Goal: Task Accomplishment & Management: Manage account settings

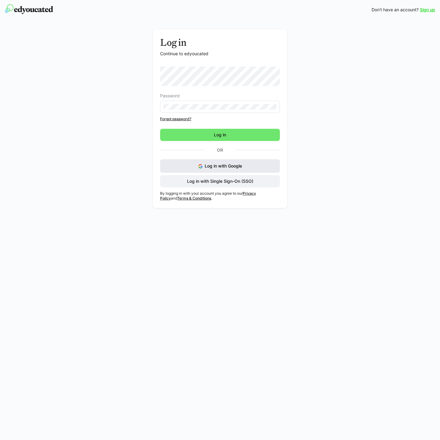
click at [221, 169] on button "Log in with Google" at bounding box center [220, 165] width 120 height 13
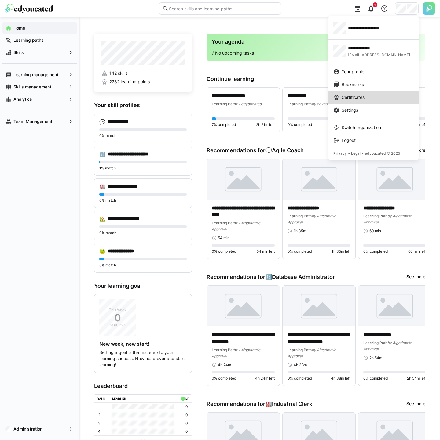
click at [360, 95] on span "Certificates" at bounding box center [352, 97] width 23 height 6
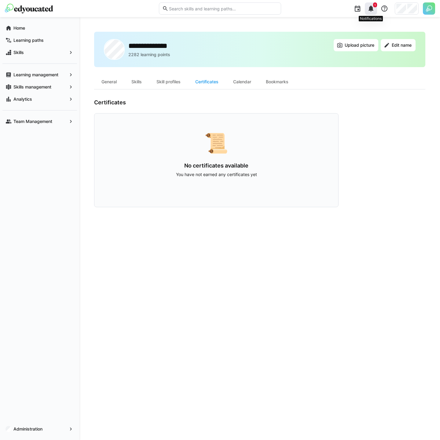
click at [371, 13] on div "1" at bounding box center [370, 8] width 12 height 12
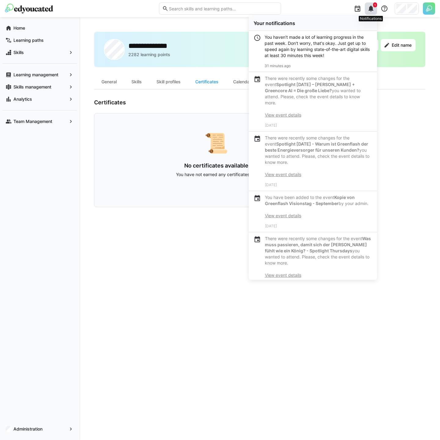
click at [369, 12] on eds-icon at bounding box center [370, 8] width 7 height 7
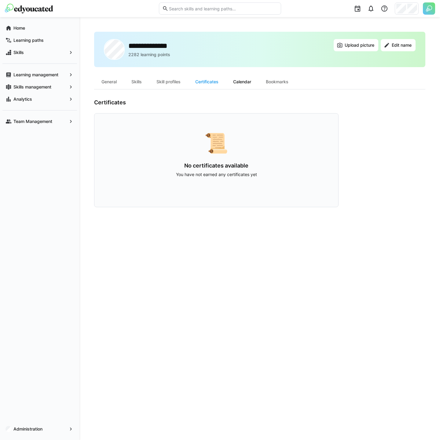
click at [246, 84] on div "Calendar" at bounding box center [242, 81] width 33 height 15
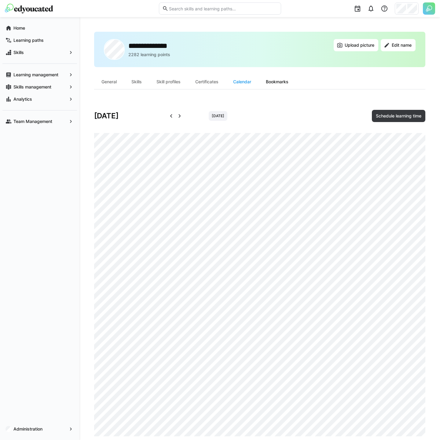
click at [279, 82] on div "Bookmarks" at bounding box center [276, 81] width 37 height 15
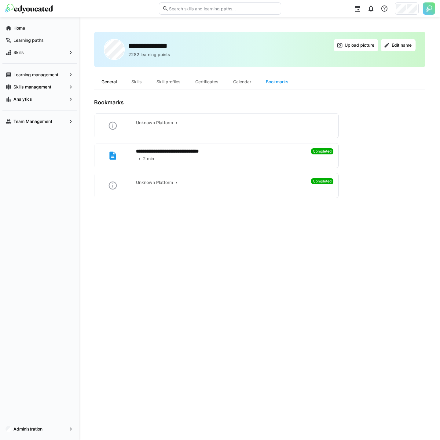
click at [119, 86] on div "General" at bounding box center [109, 81] width 30 height 15
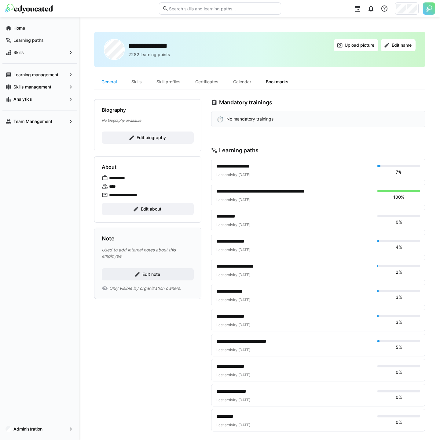
click at [289, 85] on div "Bookmarks" at bounding box center [276, 81] width 37 height 15
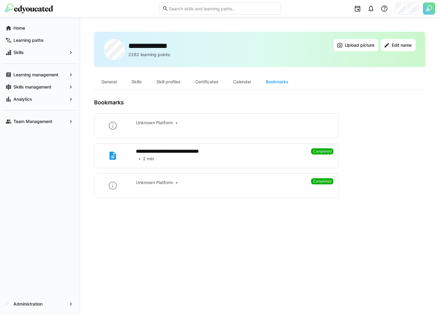
click at [84, 105] on div "**********" at bounding box center [259, 166] width 360 height 298
click at [83, 104] on div "**********" at bounding box center [259, 166] width 360 height 298
click at [197, 120] on div "Unknown Platform" at bounding box center [232, 123] width 192 height 6
click at [257, 160] on div "2 min" at bounding box center [221, 159] width 170 height 6
click at [103, 13] on div at bounding box center [80, 9] width 150 height 10
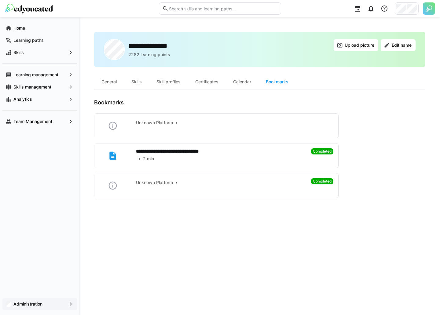
click at [44, 304] on span "Administration" at bounding box center [40, 304] width 54 height 6
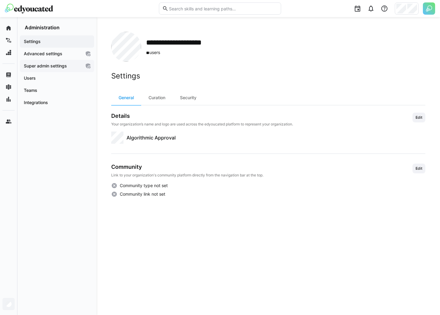
click at [74, 66] on span "Super admin settings" at bounding box center [52, 66] width 58 height 6
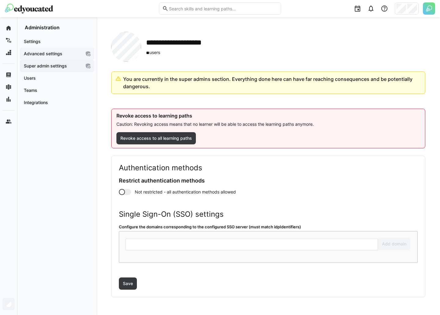
click at [72, 53] on span "Advanced settings" at bounding box center [52, 54] width 58 height 6
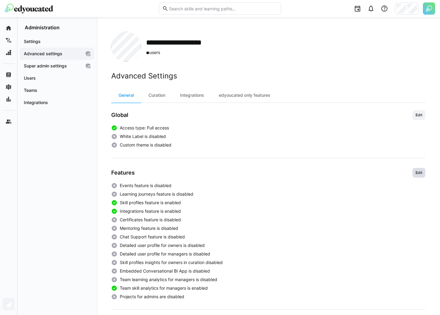
click at [420, 170] on span "Edit" at bounding box center [418, 173] width 13 height 10
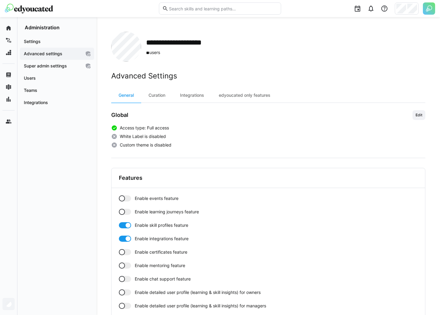
click at [124, 253] on div at bounding box center [122, 252] width 6 height 6
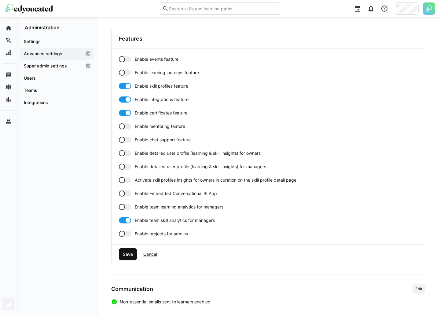
click at [128, 259] on span "Save" at bounding box center [128, 254] width 18 height 12
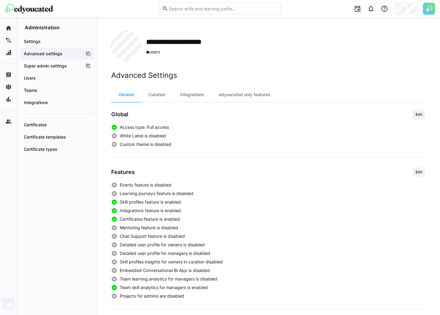
scroll to position [0, 0]
click at [0, 0] on app-navigation-label "Certificate types" at bounding box center [0, 0] width 0 height 0
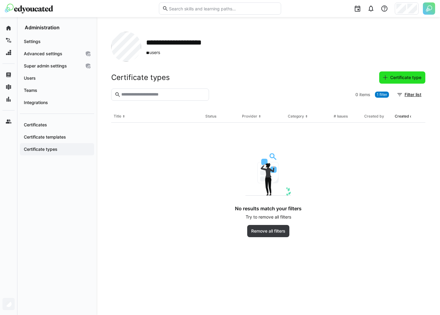
click at [409, 78] on span "Certificate type" at bounding box center [405, 77] width 33 height 6
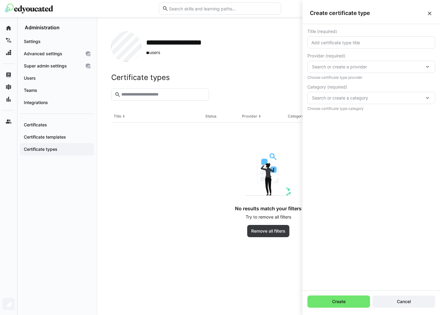
click at [346, 45] on input "text" at bounding box center [370, 42] width 121 height 5
type input "asd"
click at [341, 67] on span "Search or create a provider" at bounding box center [368, 67] width 112 height 6
click at [335, 84] on span "New provider" at bounding box center [331, 83] width 27 height 6
click at [329, 96] on input "text" at bounding box center [370, 97] width 121 height 5
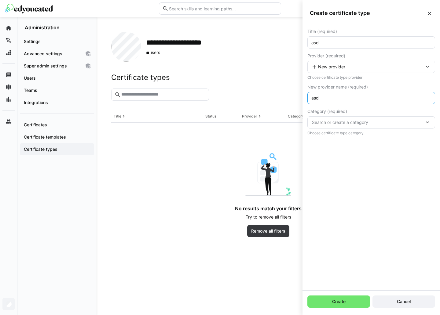
type input "asd"
click at [340, 124] on span "Search or create a category" at bounding box center [368, 122] width 112 height 6
click at [341, 137] on span "New category" at bounding box center [332, 139] width 28 height 6
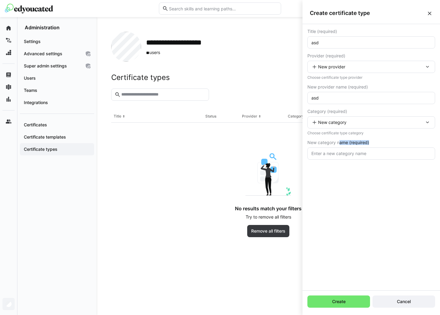
drag, startPoint x: 338, startPoint y: 145, endPoint x: 338, endPoint y: 151, distance: 6.1
click at [337, 145] on div "New category name (required)" at bounding box center [371, 142] width 128 height 5
click at [336, 154] on input "text" at bounding box center [370, 153] width 121 height 5
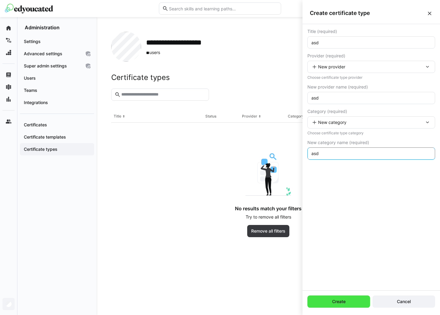
type input "asd"
click at [347, 305] on span "Create" at bounding box center [338, 301] width 63 height 12
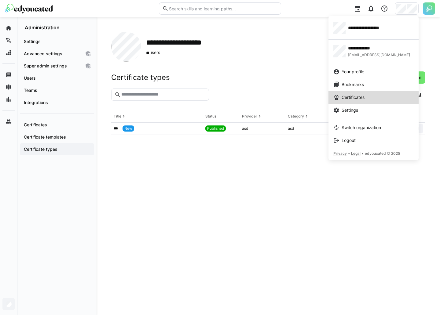
click at [360, 99] on span "Certificates" at bounding box center [352, 97] width 23 height 6
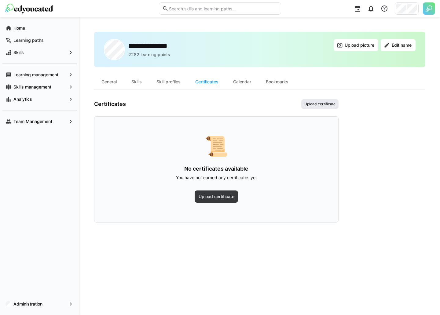
click at [316, 102] on span "Upload certificate" at bounding box center [319, 104] width 32 height 5
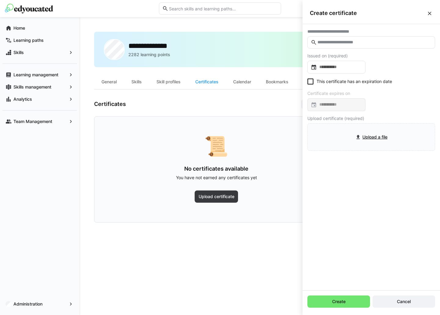
click at [334, 44] on input "text" at bounding box center [374, 42] width 115 height 5
type input "***"
click at [339, 67] on input at bounding box center [339, 67] width 45 height 6
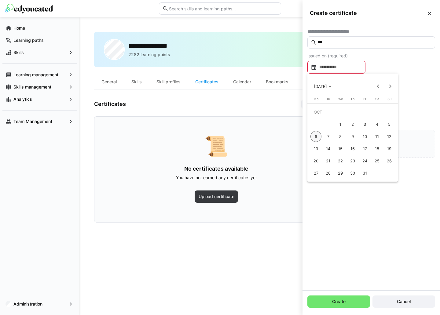
click at [351, 136] on span "9" at bounding box center [352, 136] width 11 height 11
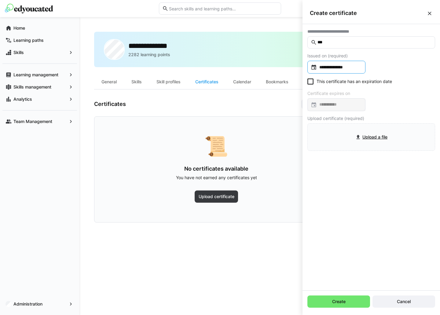
click at [357, 64] on div "**********" at bounding box center [336, 67] width 58 height 13
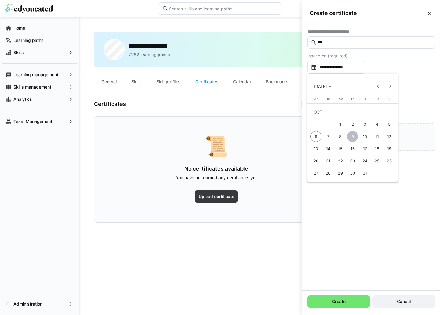
click at [345, 126] on span "1" at bounding box center [340, 124] width 11 height 11
type input "**********"
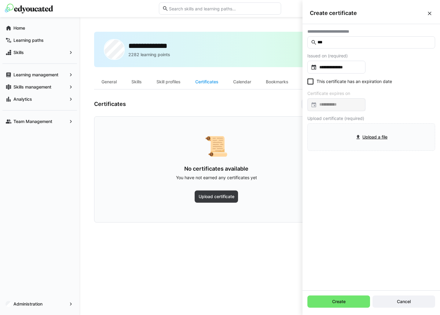
click at [342, 84] on eds-checkbox "This certificate has an expiration date" at bounding box center [349, 81] width 85 height 6
click at [341, 108] on div at bounding box center [336, 104] width 58 height 13
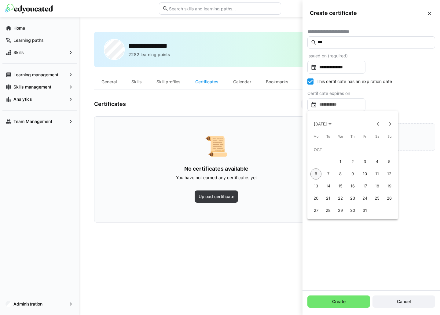
click at [341, 160] on span "1" at bounding box center [340, 161] width 11 height 11
type input "**********"
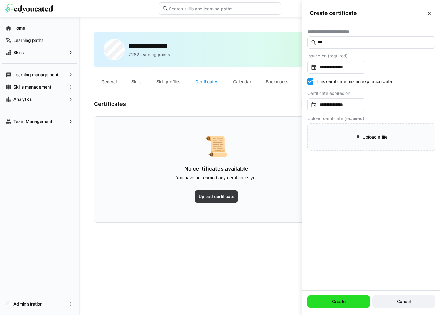
click at [342, 304] on span "Create" at bounding box center [338, 302] width 15 height 6
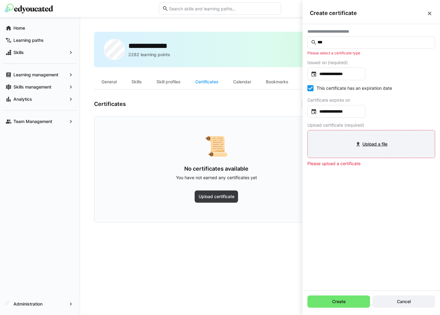
click at [390, 148] on input "file" at bounding box center [371, 144] width 126 height 27
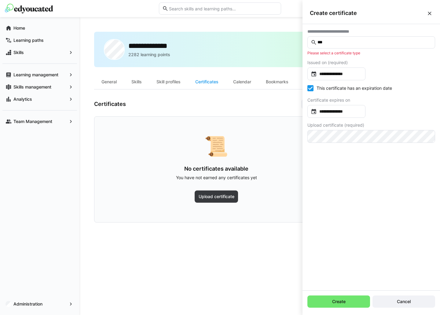
click at [344, 42] on input "***" at bounding box center [374, 42] width 115 height 5
click at [325, 62] on span "***" at bounding box center [371, 58] width 128 height 13
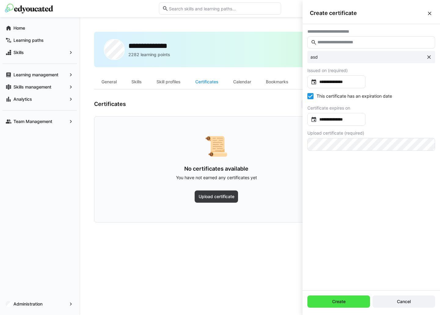
click at [358, 301] on span "Create" at bounding box center [338, 301] width 63 height 12
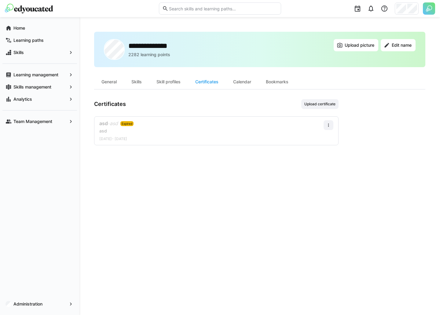
click at [99, 199] on div "**********" at bounding box center [259, 166] width 331 height 269
click at [47, 22] on div "Home Learning paths Skills Learning management Skills management Analytics Team…" at bounding box center [39, 74] width 79 height 115
click at [38, 26] on span "Home" at bounding box center [43, 28] width 61 height 6
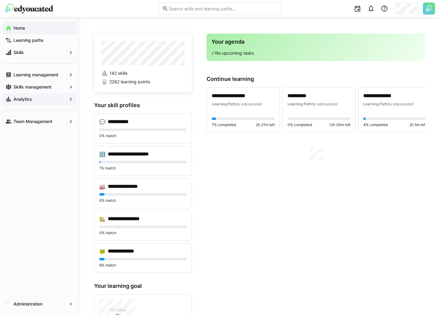
click at [56, 98] on span "Analytics" at bounding box center [40, 99] width 54 height 6
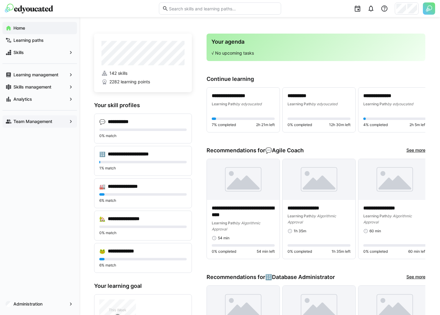
click at [34, 125] on div "Team Management" at bounding box center [39, 121] width 74 height 12
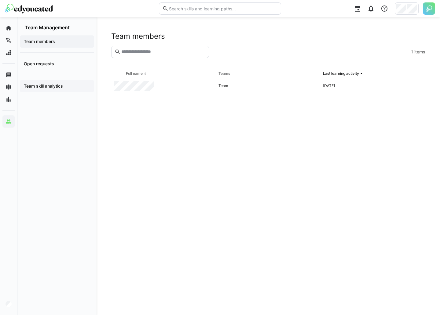
click at [75, 82] on div "Team skill analytics" at bounding box center [57, 86] width 74 height 12
click at [75, 63] on span "Open requests" at bounding box center [57, 64] width 68 height 6
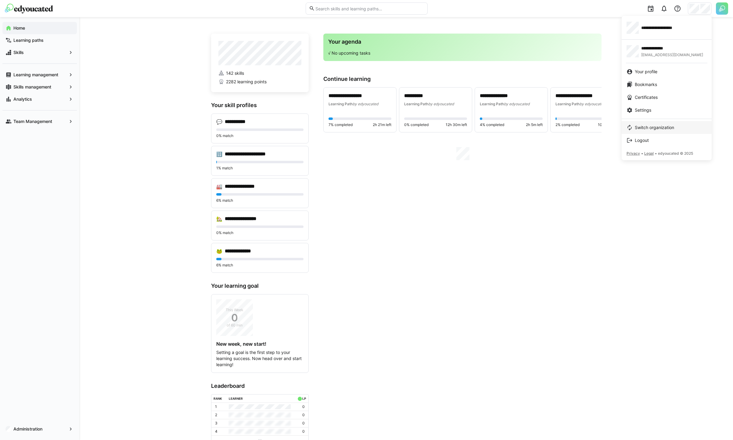
click at [665, 126] on span "Switch organization" at bounding box center [654, 128] width 39 height 6
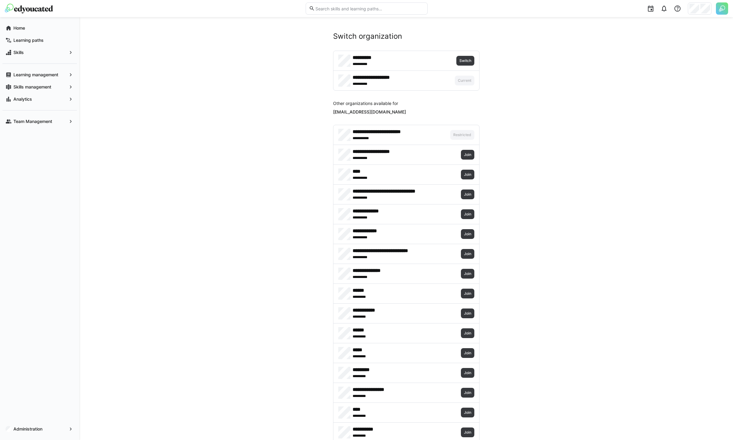
click at [724, 9] on img at bounding box center [722, 8] width 12 height 12
click at [724, 9] on div at bounding box center [366, 220] width 733 height 440
click at [645, 124] on link "Switch organization" at bounding box center [667, 127] width 90 height 13
click at [726, 7] on div at bounding box center [366, 220] width 733 height 440
click at [725, 8] on img at bounding box center [722, 8] width 12 height 12
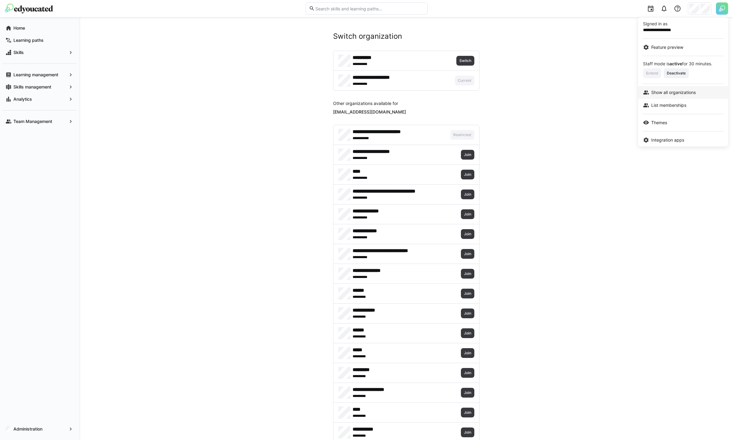
click at [684, 94] on span "Show all organizations" at bounding box center [674, 92] width 45 height 6
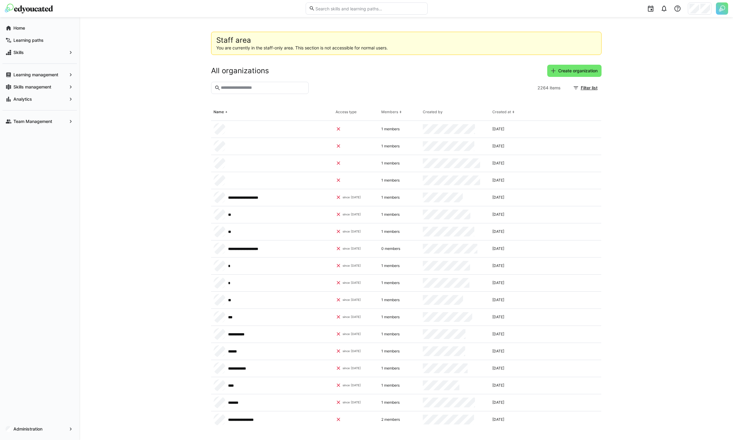
click at [281, 89] on input "text" at bounding box center [262, 87] width 85 height 5
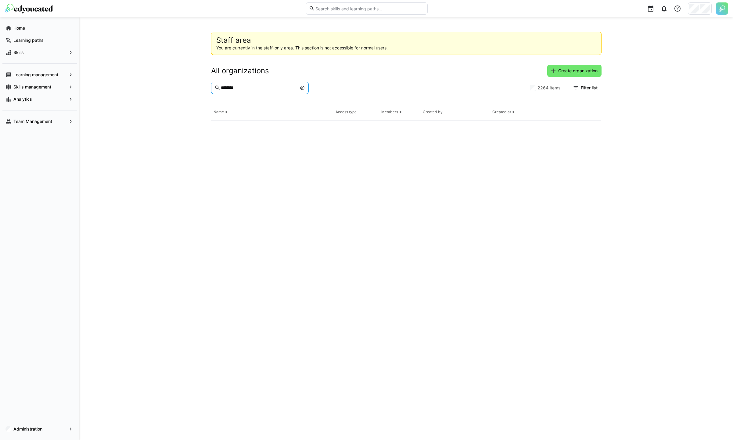
type input "********"
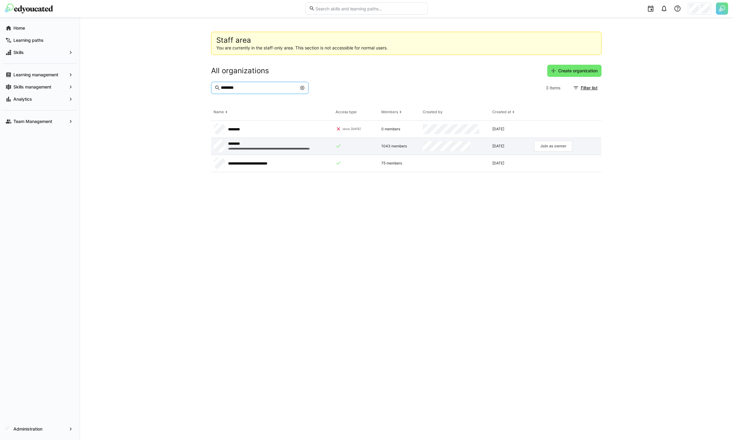
click at [551, 144] on app-request-click "Join as owner" at bounding box center [553, 146] width 38 height 11
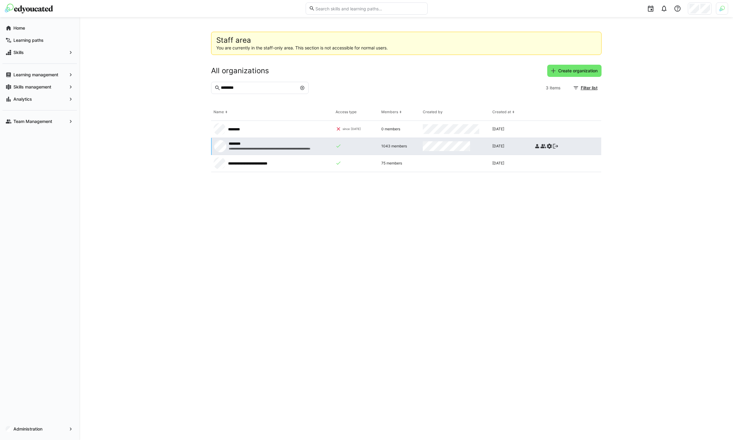
click at [548, 146] on eds-icon at bounding box center [550, 146] width 6 height 6
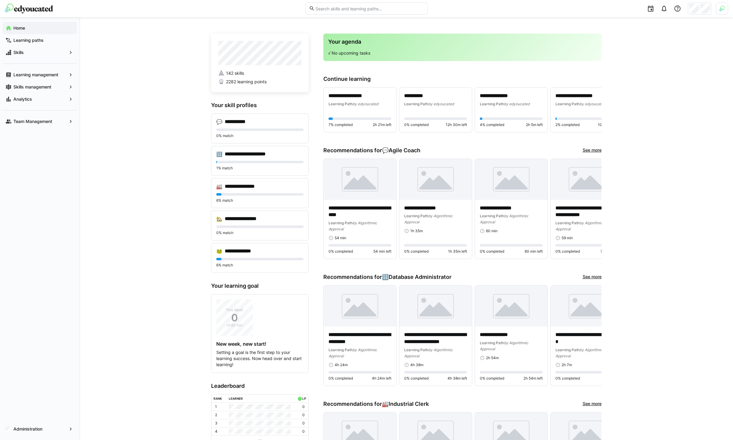
click at [722, 8] on img at bounding box center [722, 8] width 5 height 5
click at [650, 72] on span "Activate" at bounding box center [654, 71] width 16 height 5
click at [702, 10] on div at bounding box center [366, 220] width 733 height 440
click at [653, 124] on link "Switch organization" at bounding box center [667, 127] width 90 height 13
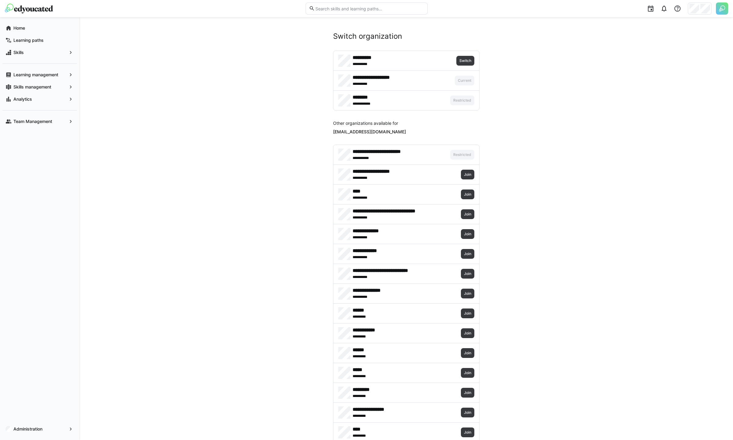
click at [472, 102] on span "Switch" at bounding box center [465, 100] width 13 height 5
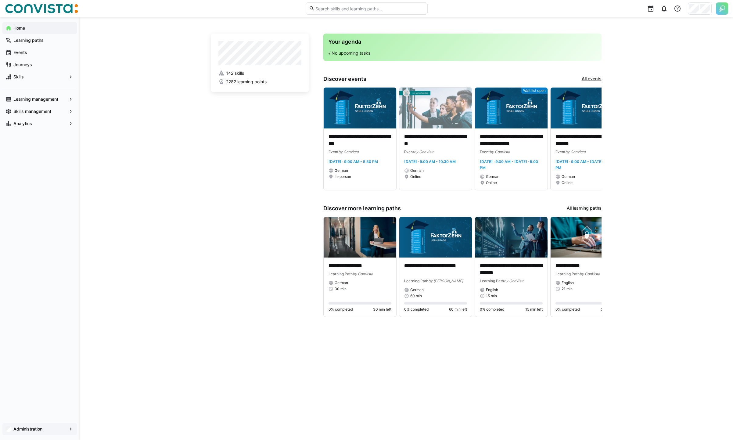
click at [0, 0] on app-navigation-label "Administration" at bounding box center [0, 0] width 0 height 0
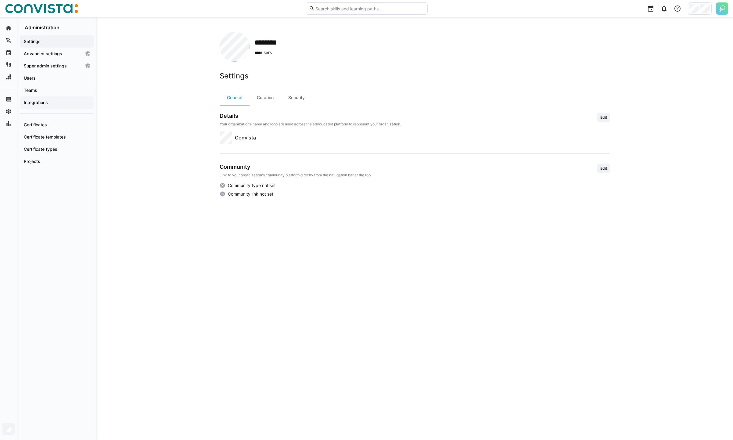
click at [73, 106] on div "Integrations" at bounding box center [57, 102] width 74 height 12
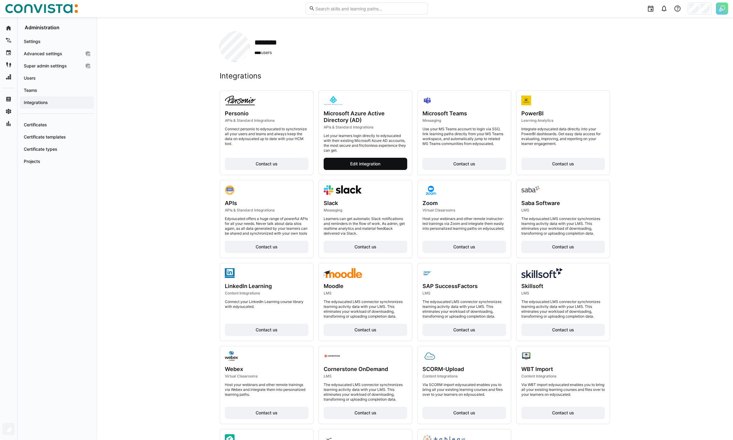
click at [353, 165] on span "Edit integration" at bounding box center [365, 164] width 32 height 6
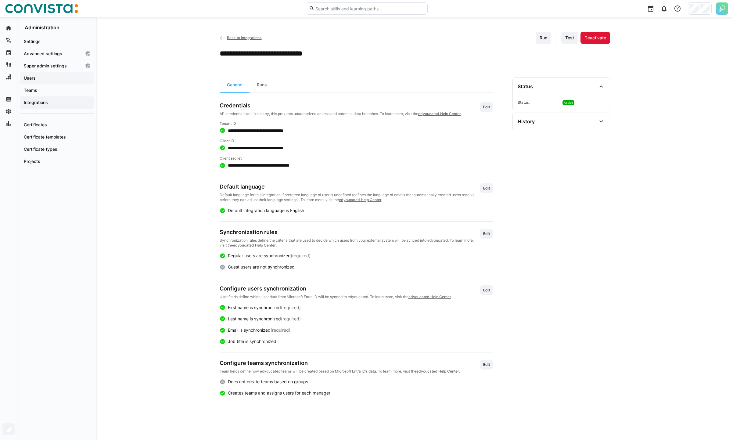
click at [52, 79] on span "Users" at bounding box center [57, 78] width 68 height 6
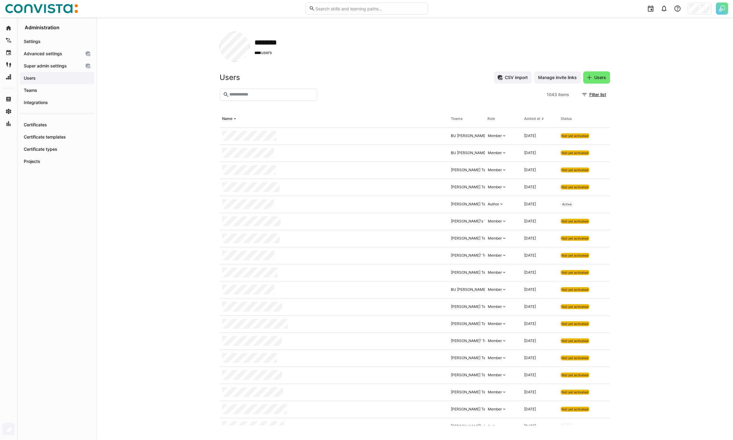
click at [263, 95] on input "text" at bounding box center [271, 94] width 85 height 5
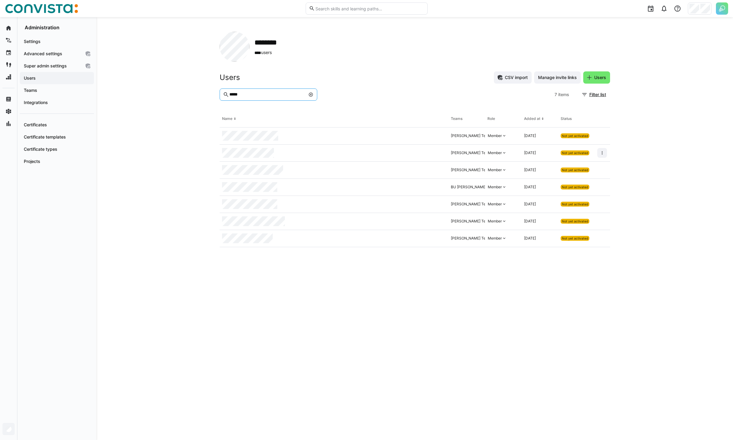
type input "*****"
click at [104, 109] on div "******** **** users Users CSV import Manage invite links Users ***** 7 items Fi…" at bounding box center [414, 228] width 637 height 423
